Goal: Information Seeking & Learning: Learn about a topic

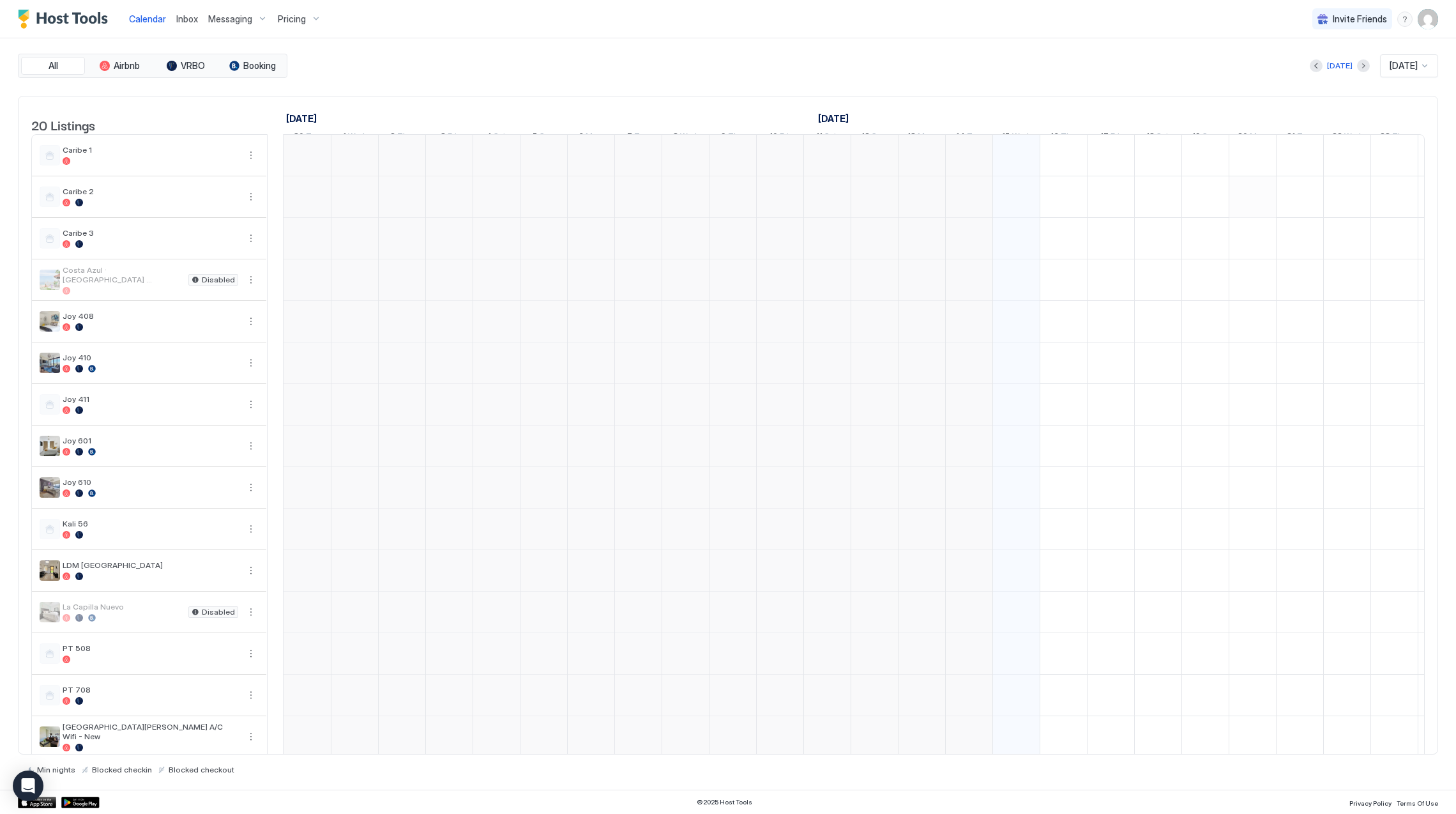
scroll to position [0, 709]
click at [278, 19] on span "Pricing" at bounding box center [292, 19] width 28 height 11
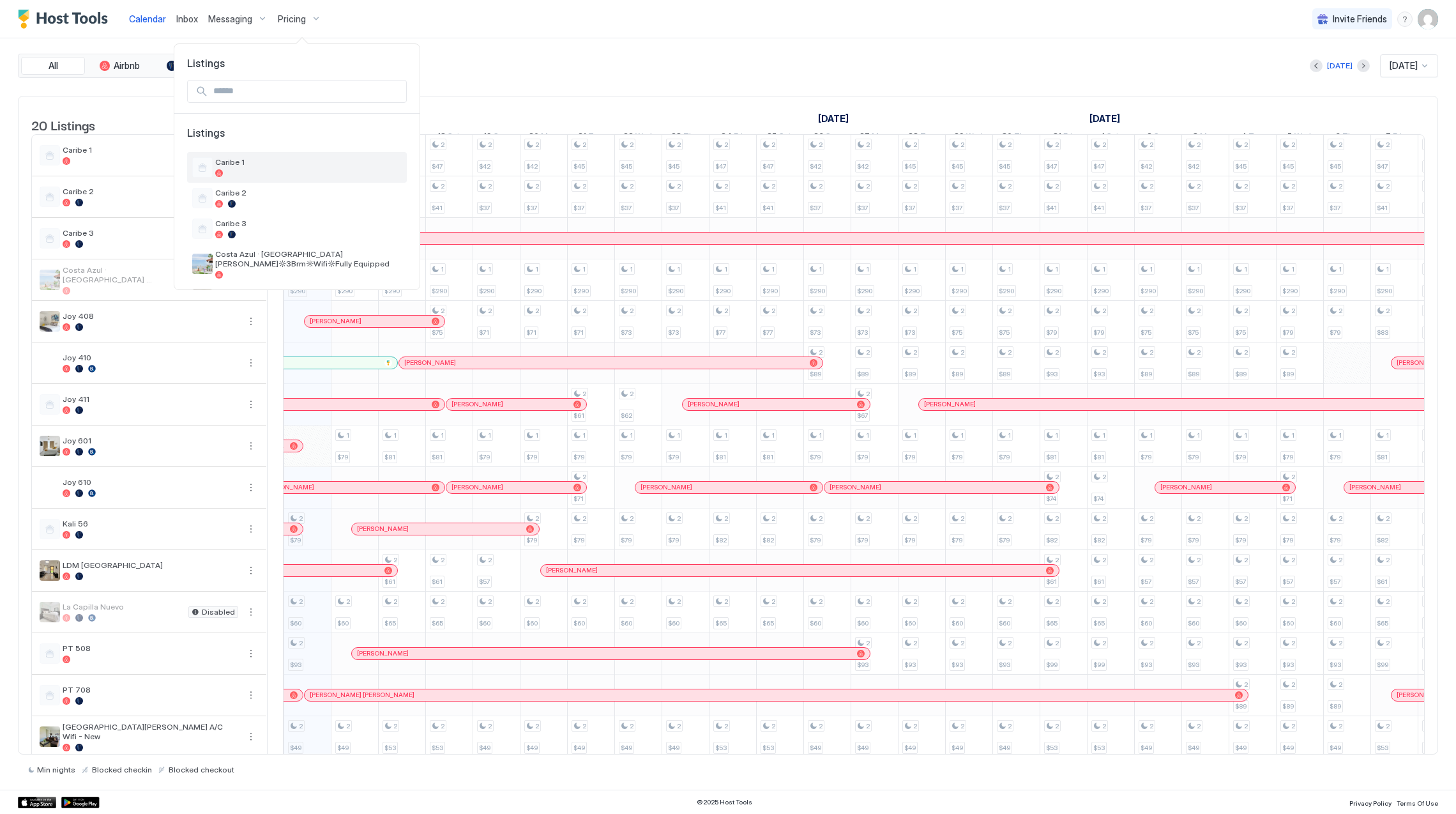
click at [303, 153] on div "Caribe 1" at bounding box center [297, 167] width 220 height 31
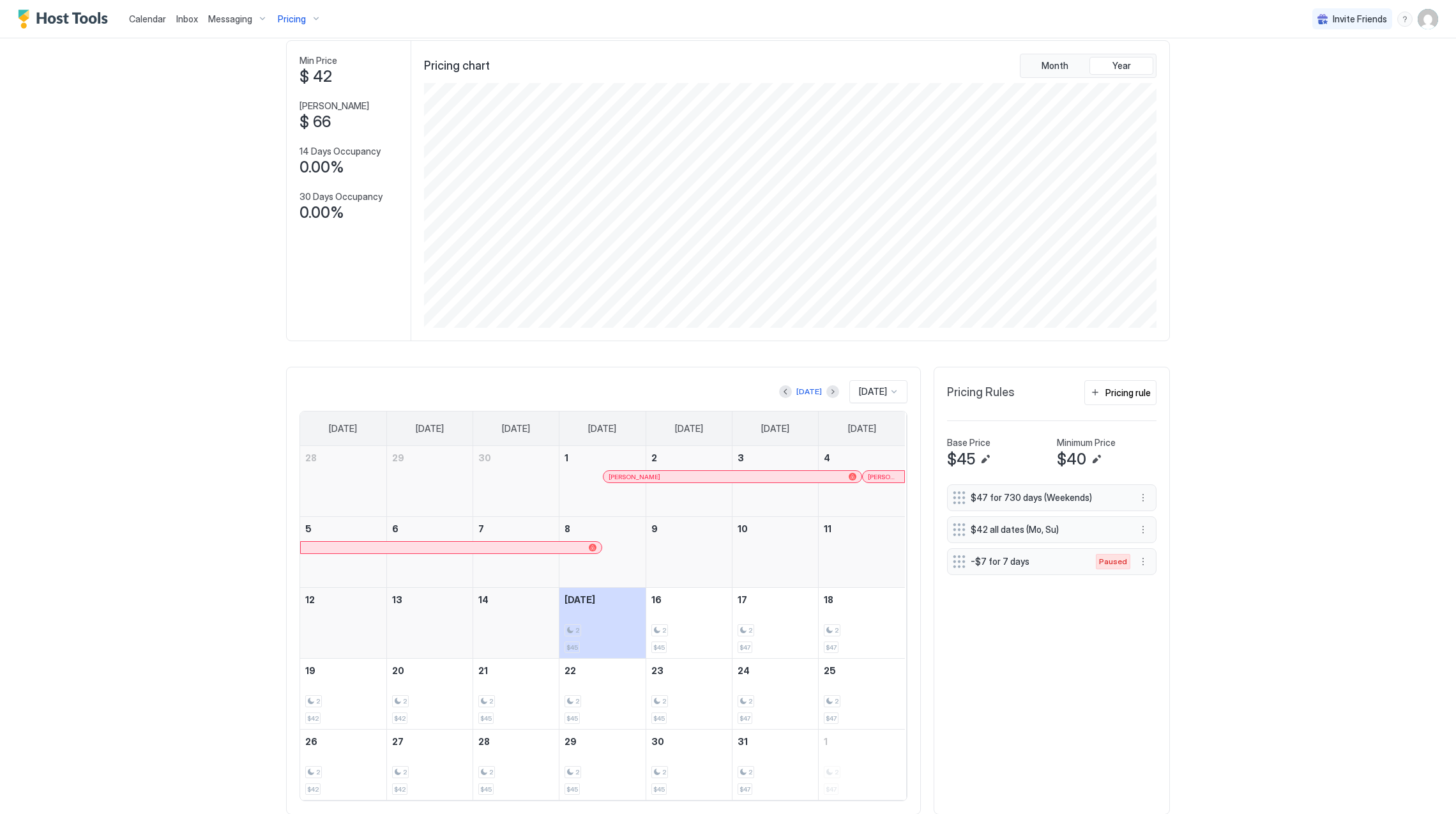
scroll to position [101, 0]
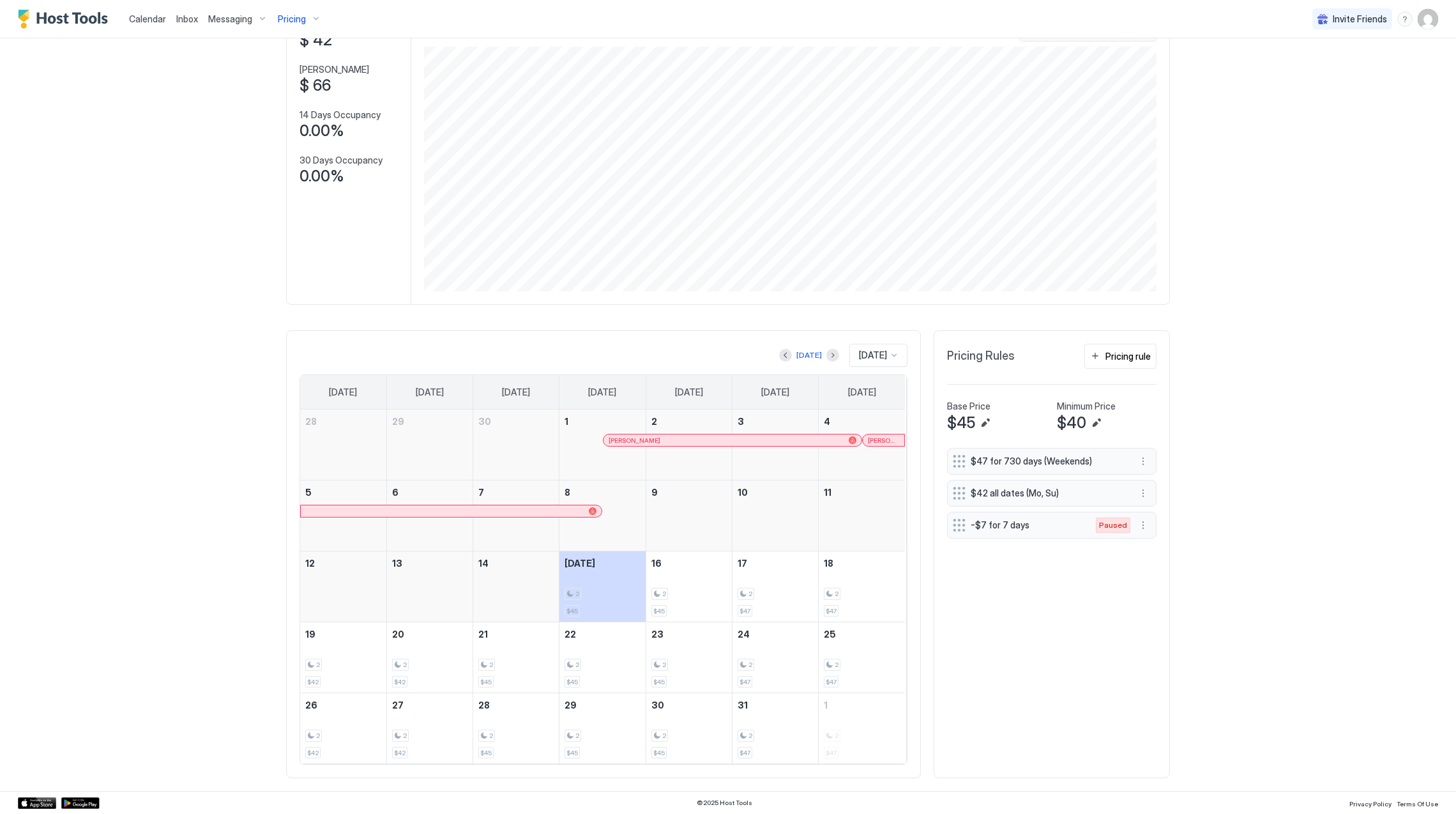
click at [299, 22] on span "Pricing" at bounding box center [292, 19] width 28 height 11
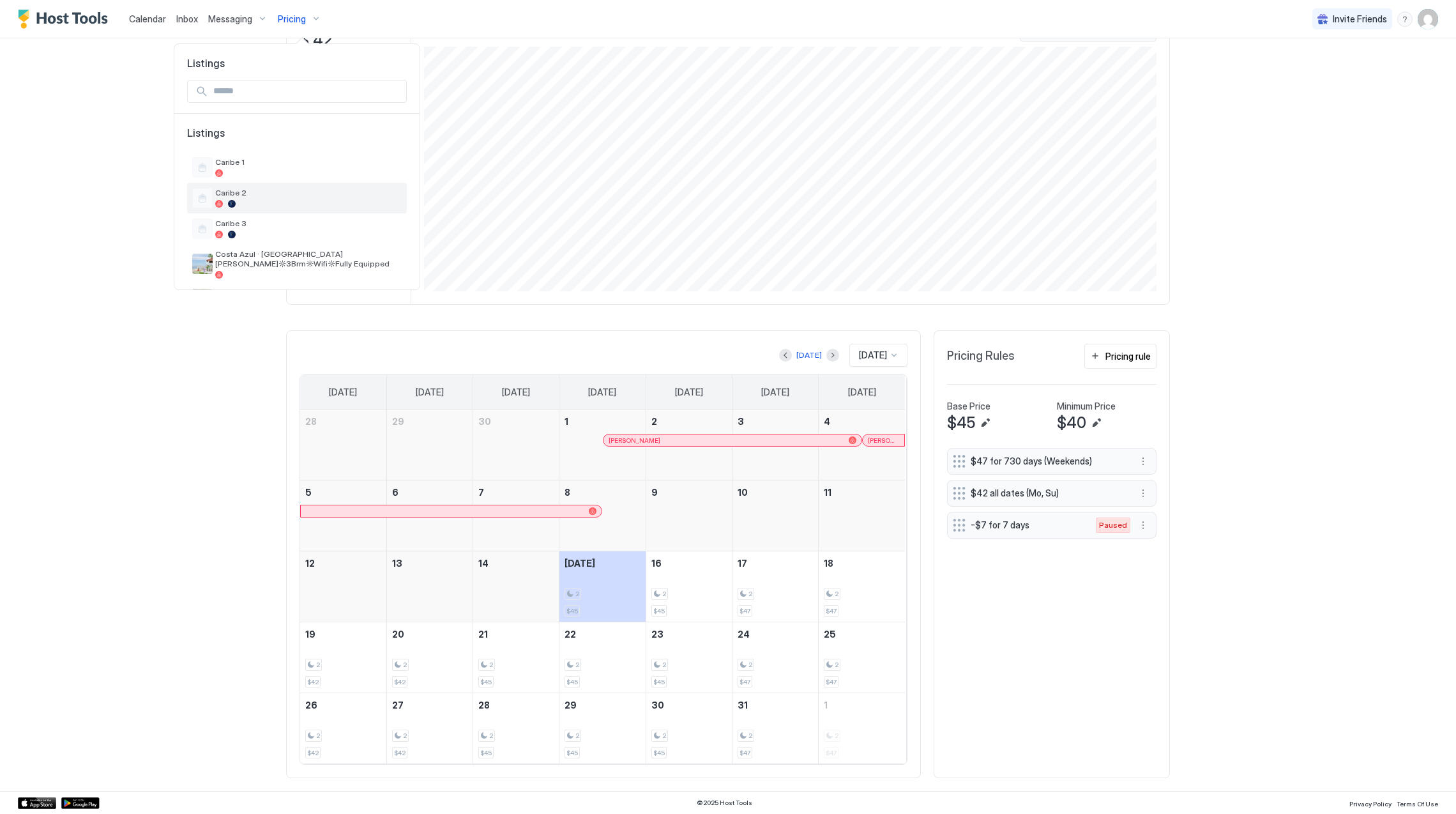
click at [242, 193] on span "Caribe 2" at bounding box center [308, 193] width 186 height 9
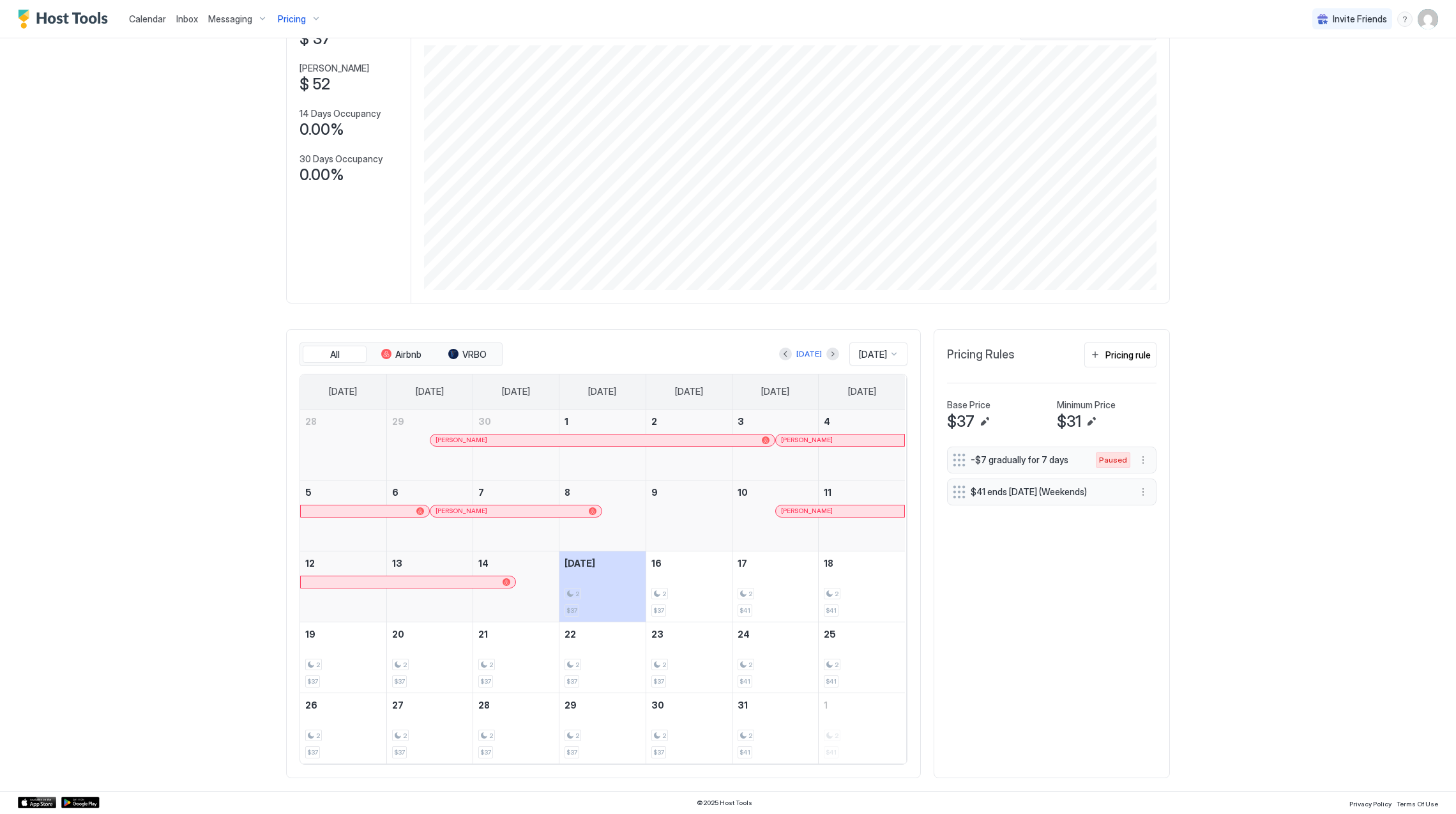
click at [322, 10] on div "Pricing" at bounding box center [299, 19] width 54 height 22
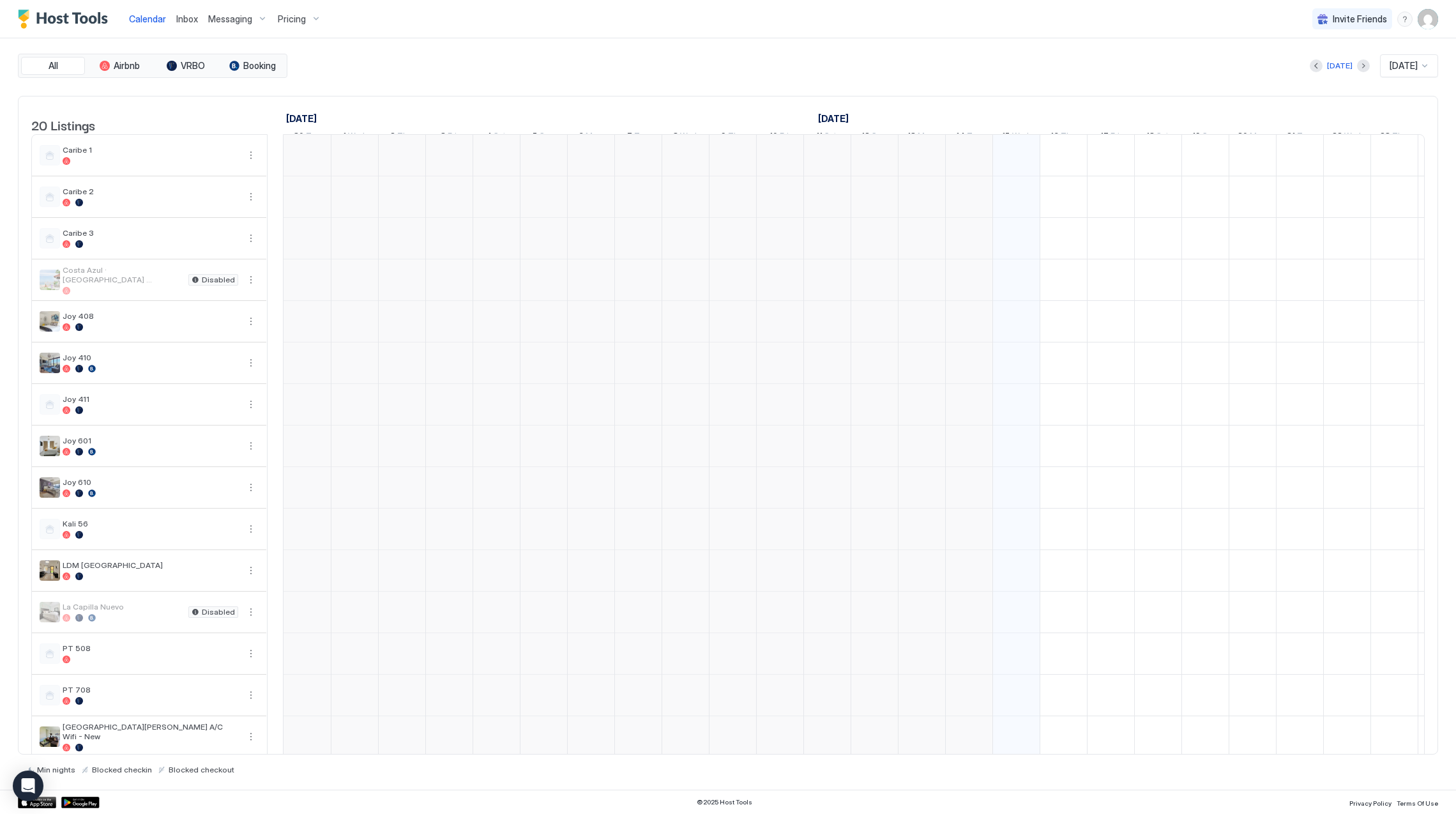
scroll to position [0, 709]
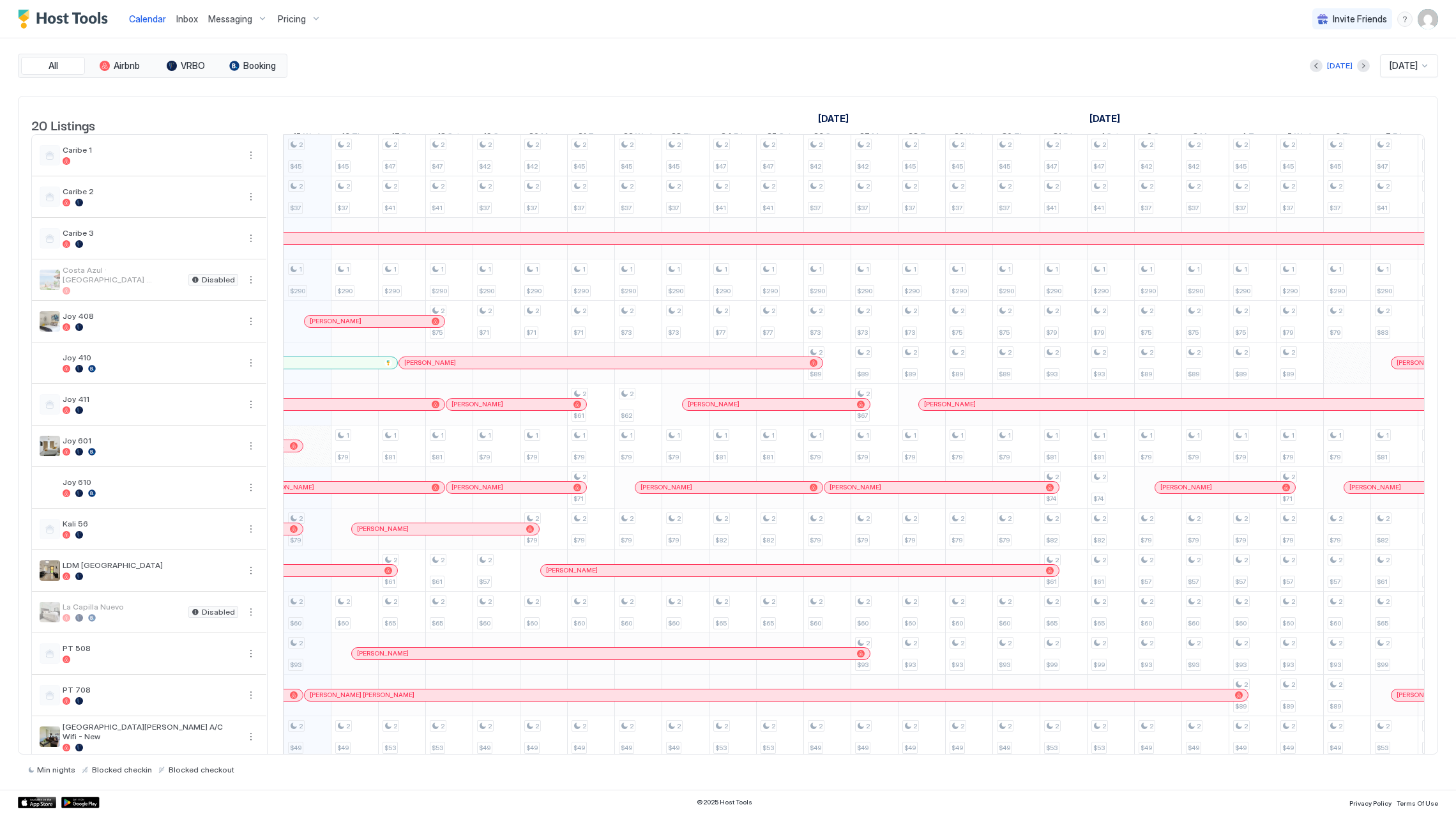
click at [292, 9] on div "Pricing" at bounding box center [299, 19] width 54 height 22
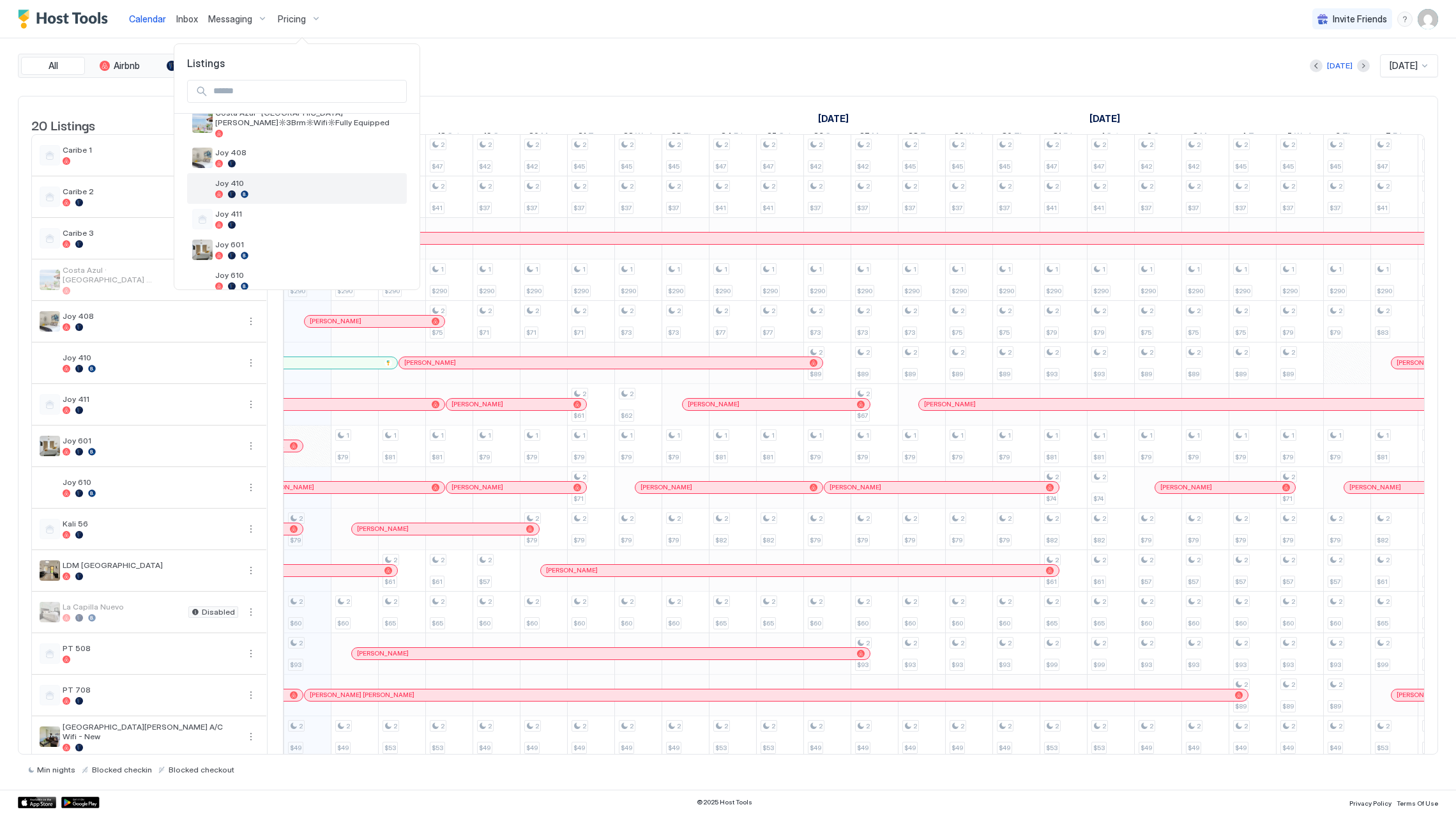
scroll to position [170, 0]
click at [267, 276] on span "Kali 56" at bounding box center [308, 277] width 186 height 9
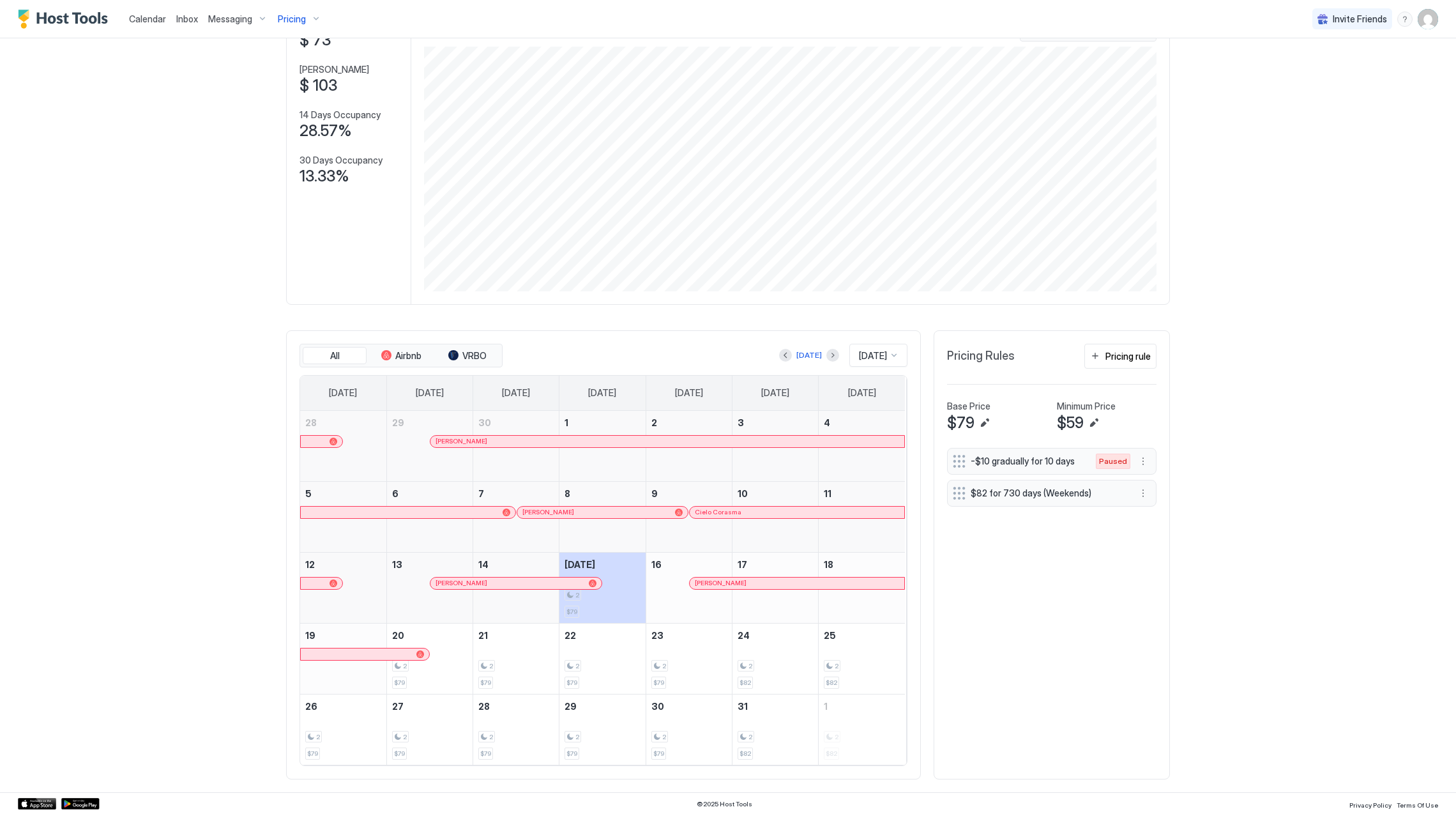
scroll to position [102, 0]
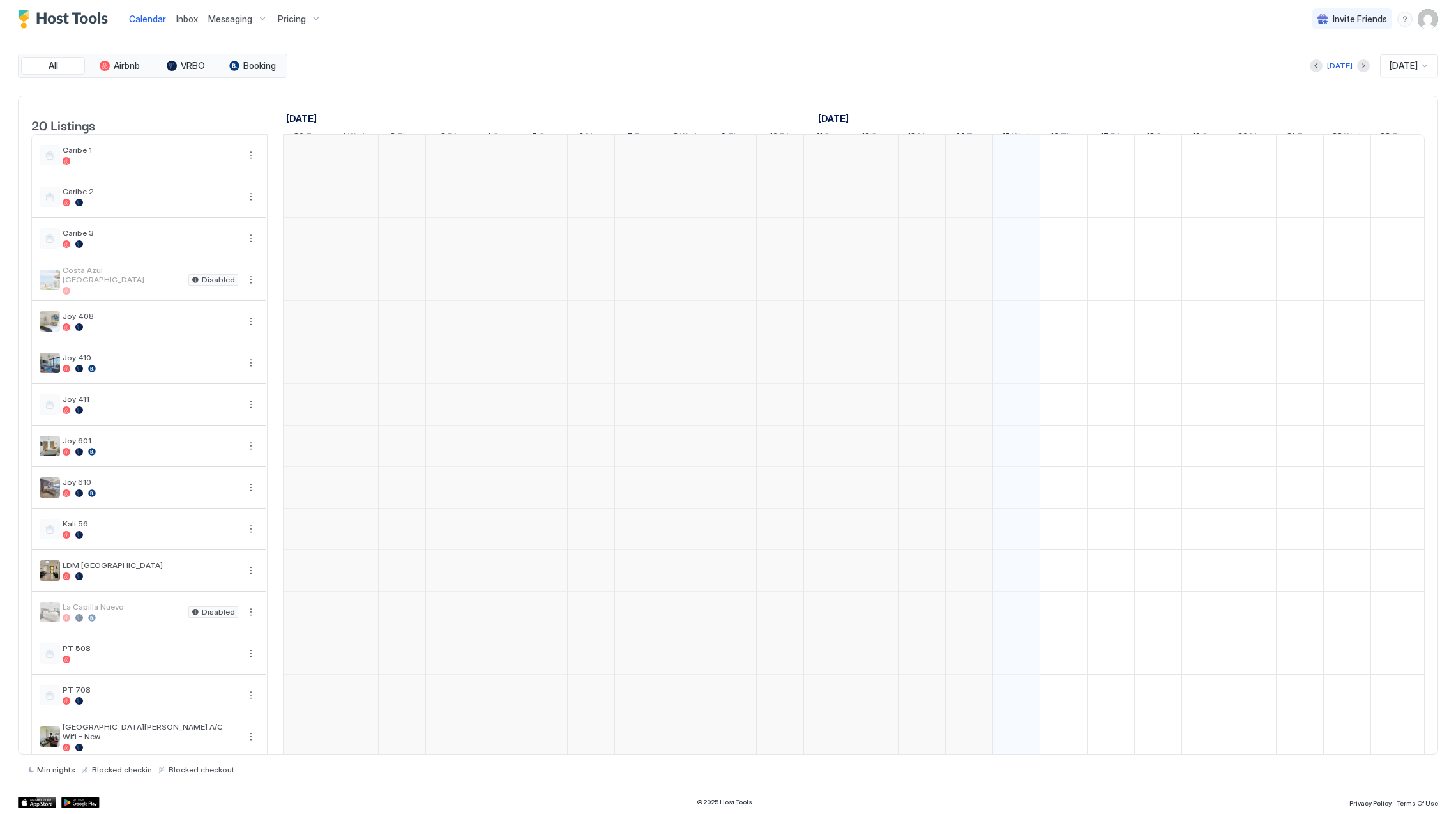
scroll to position [0, 709]
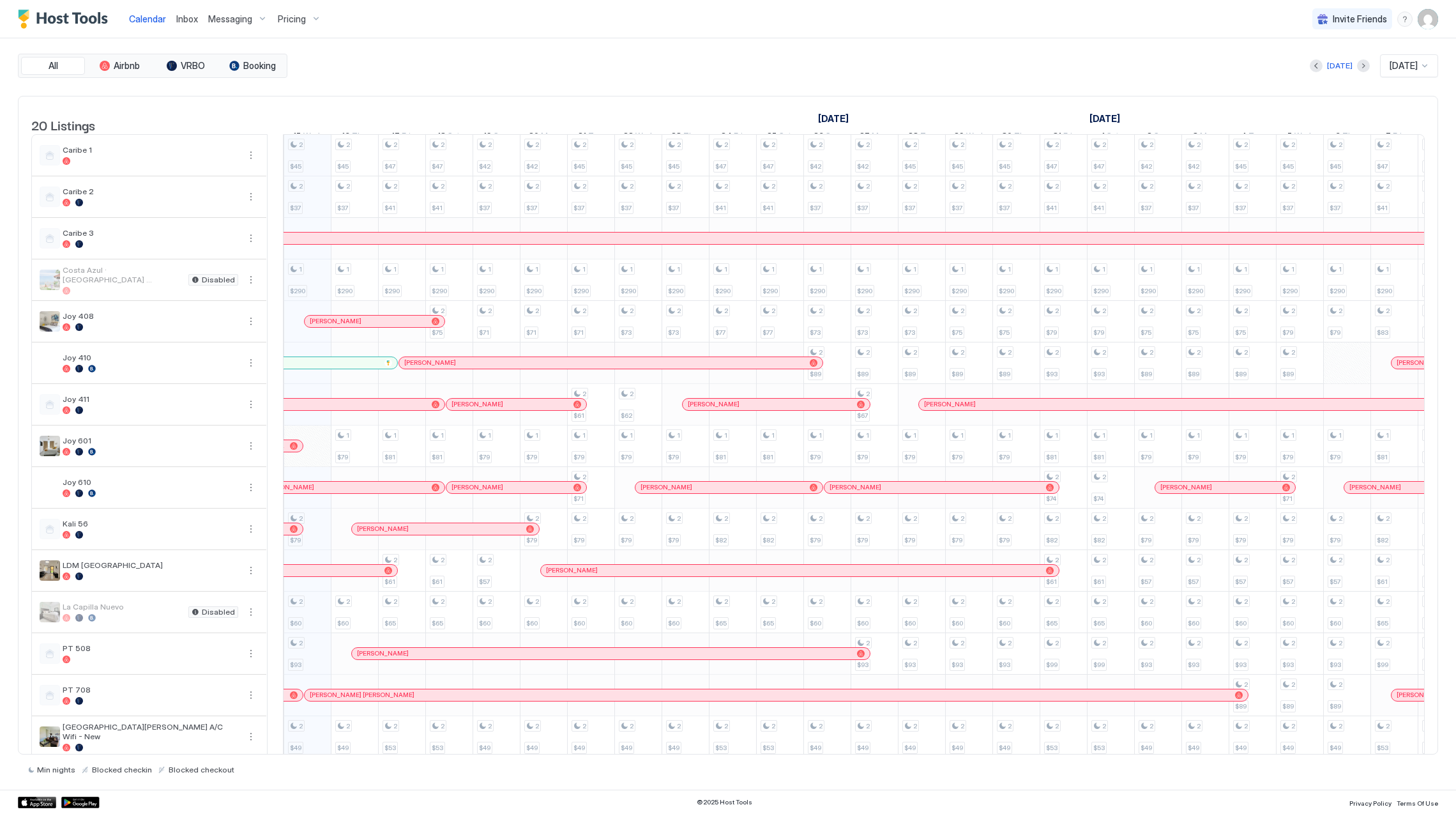
click at [296, 18] on span "Pricing" at bounding box center [292, 19] width 28 height 11
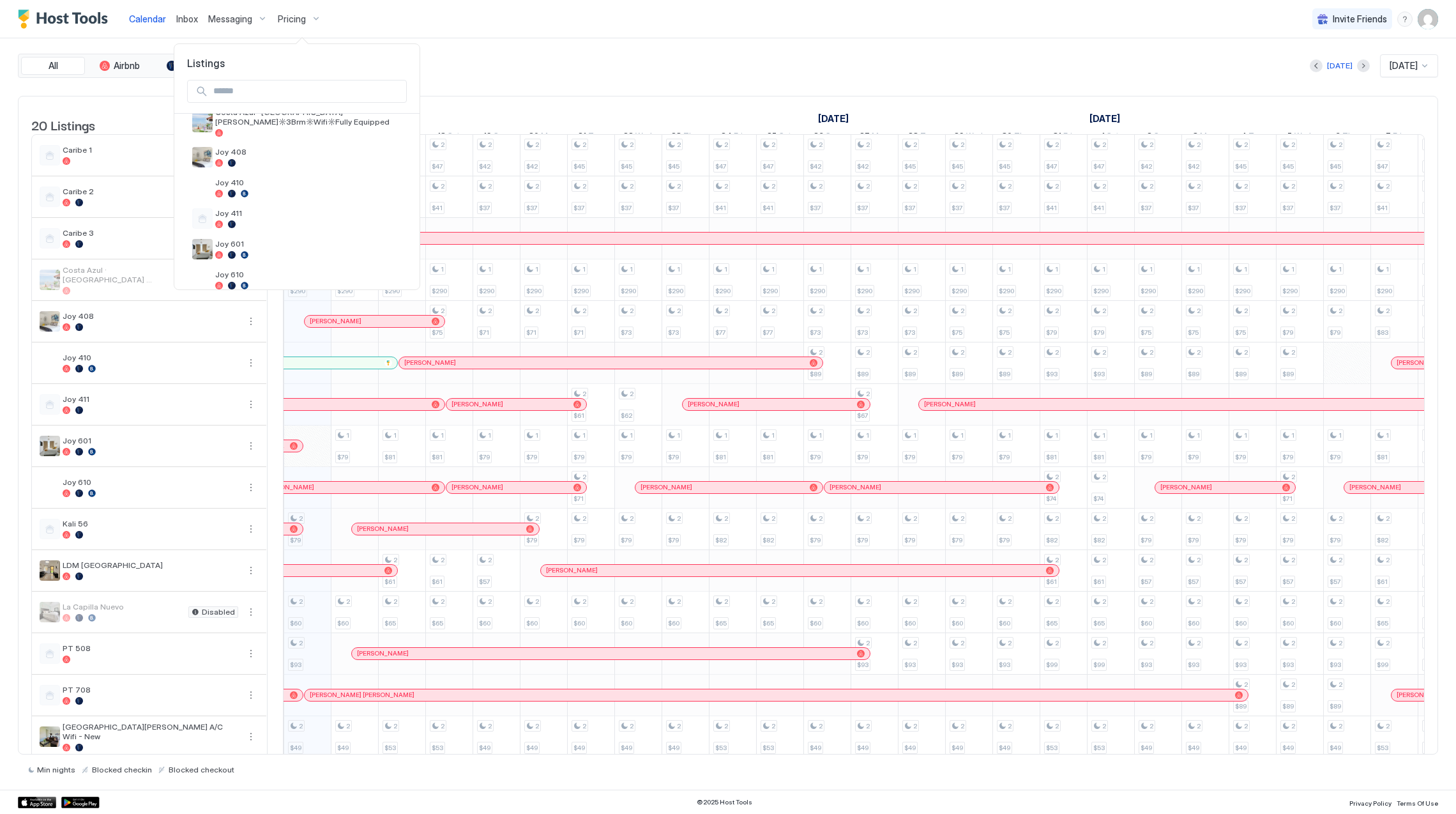
scroll to position [256, 0]
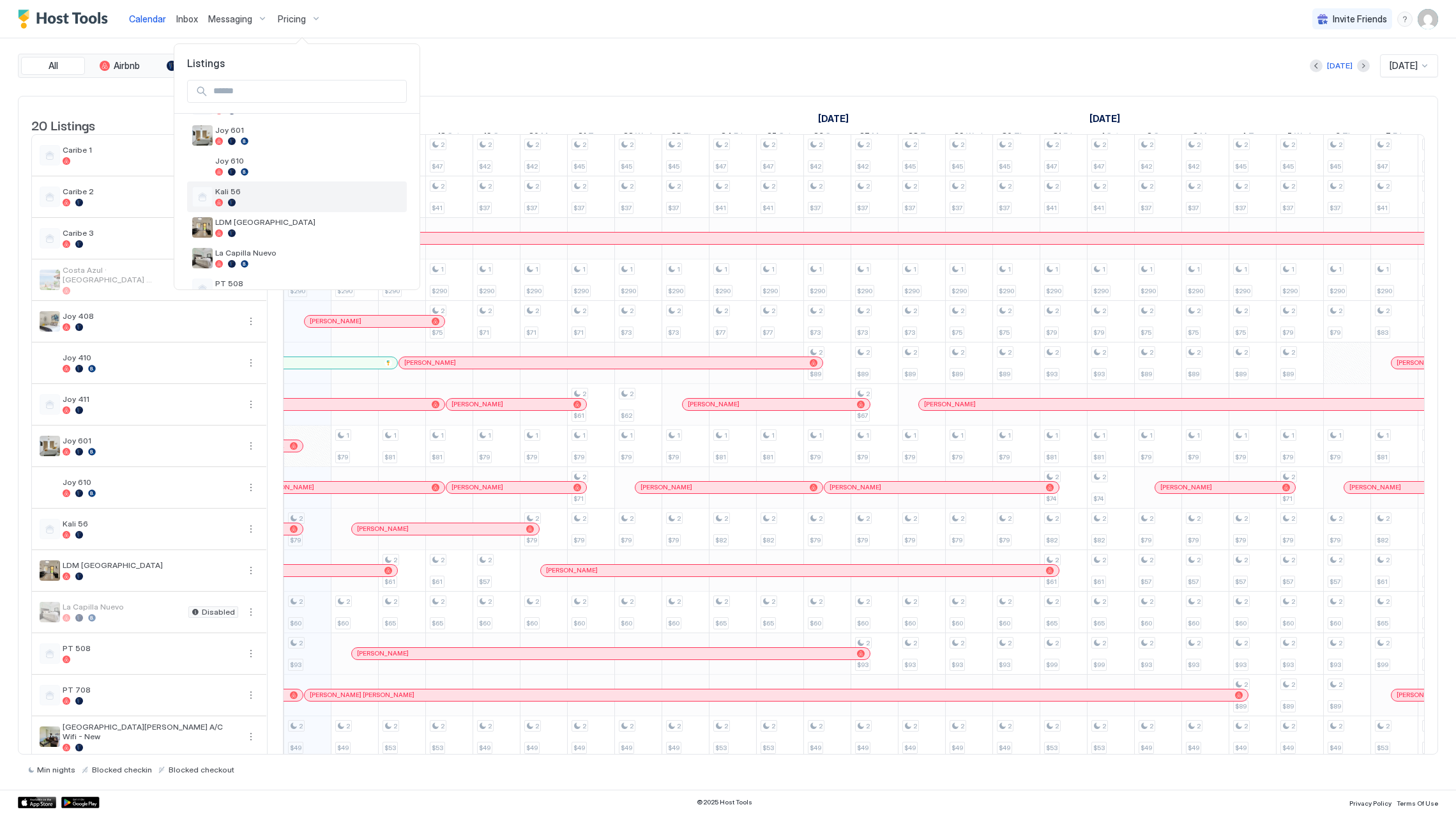
click at [295, 202] on div at bounding box center [308, 203] width 186 height 8
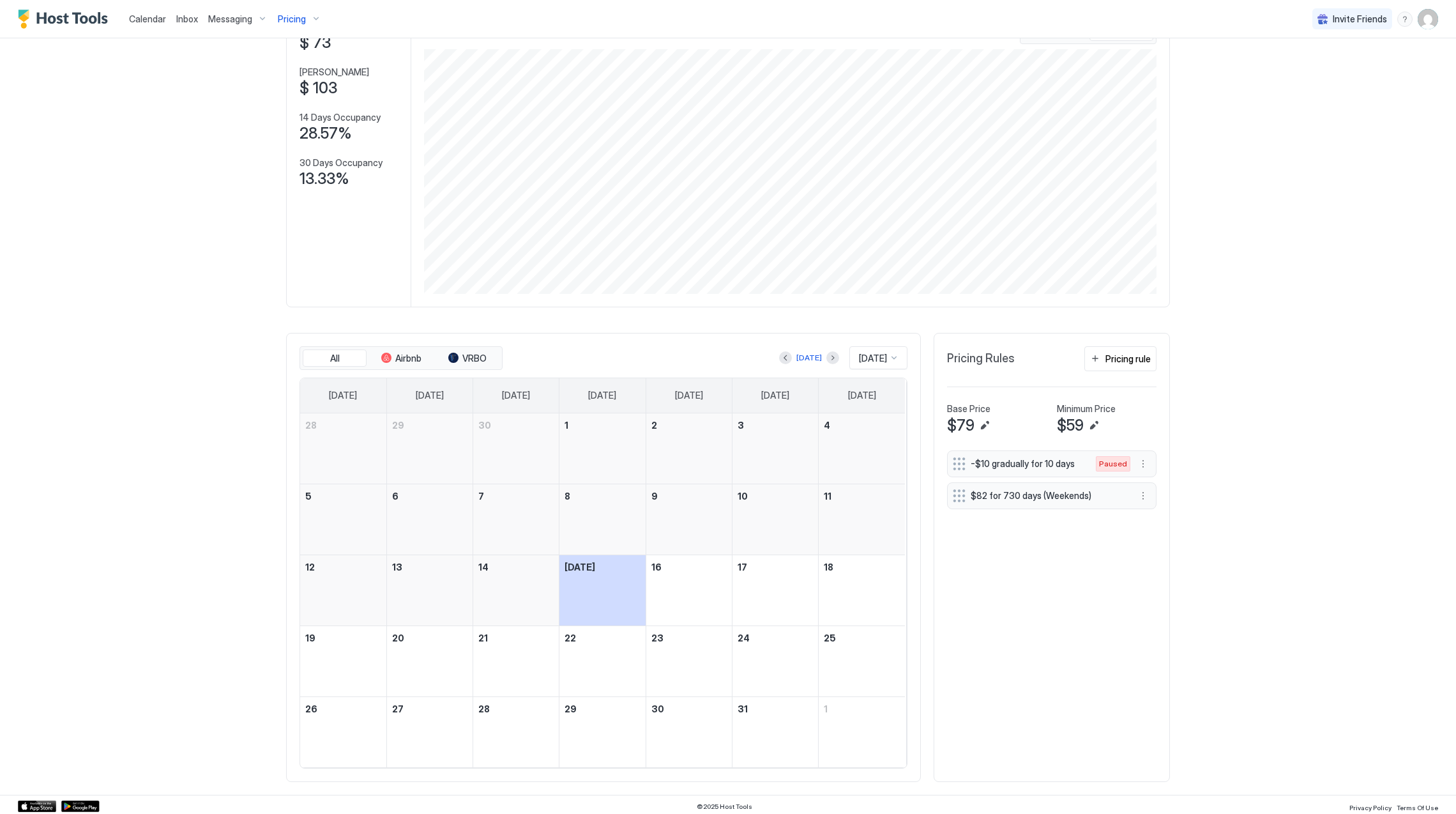
scroll to position [102, 0]
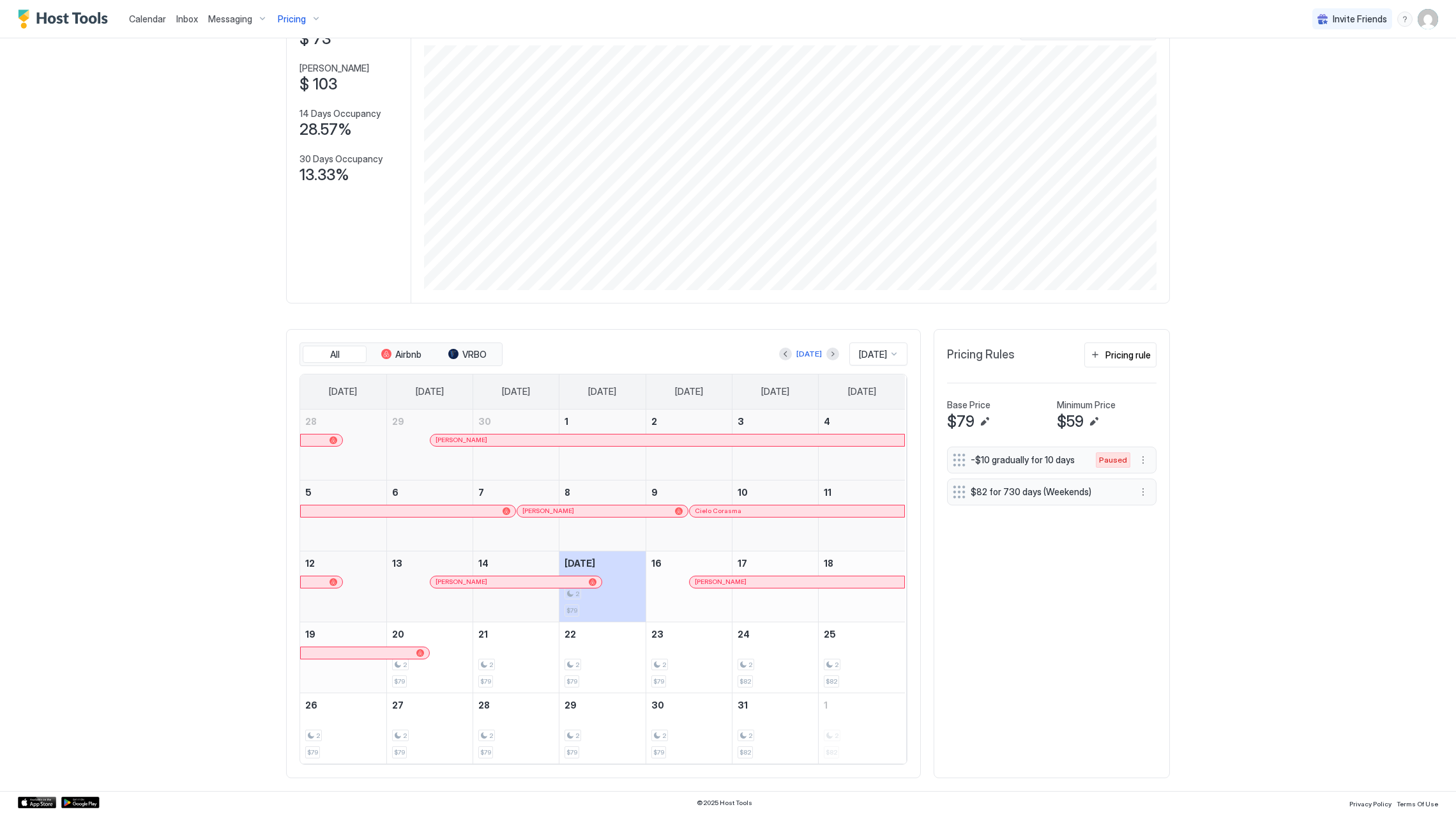
click at [507, 578] on div "[PERSON_NAME]" at bounding box center [509, 582] width 148 height 9
